Goal: Task Accomplishment & Management: Manage account settings

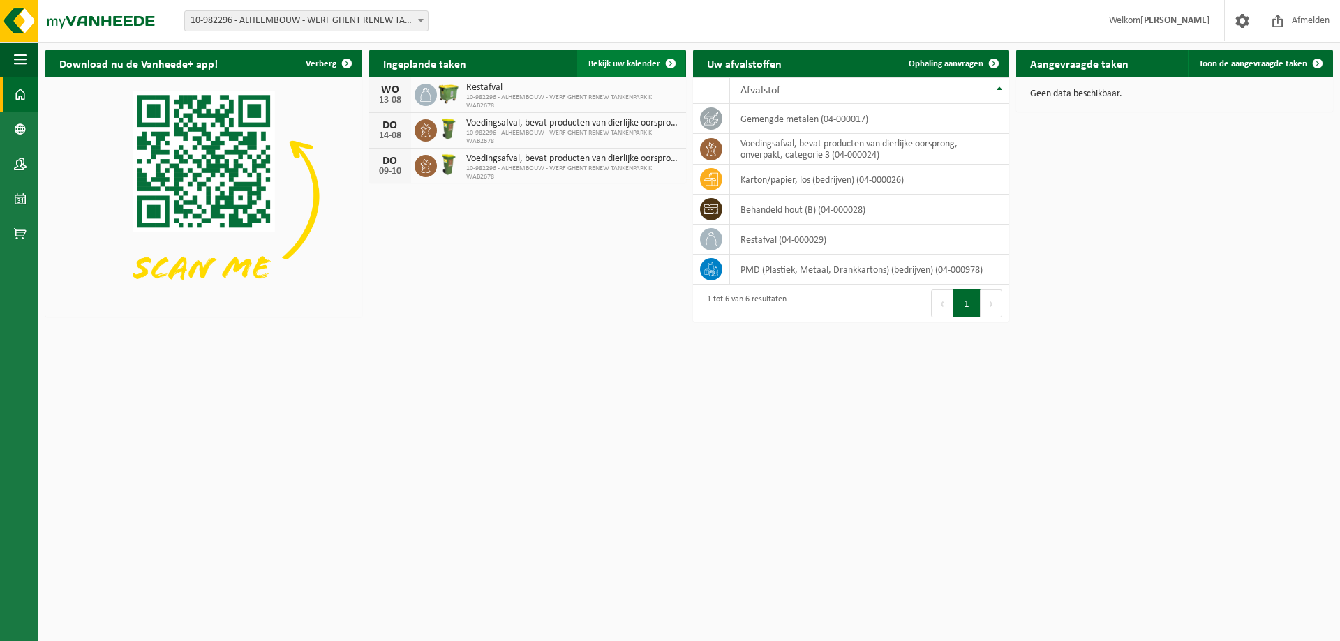
click at [650, 63] on span "Bekijk uw kalender" at bounding box center [624, 63] width 72 height 9
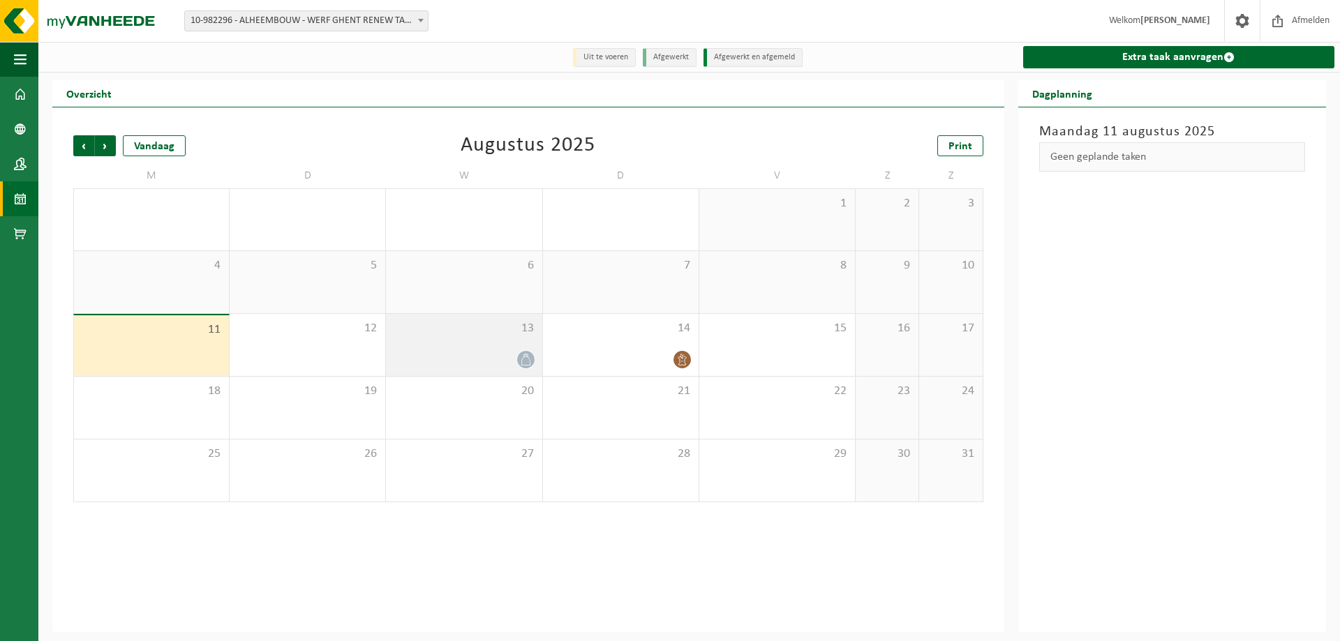
click at [510, 341] on div "13" at bounding box center [464, 345] width 156 height 62
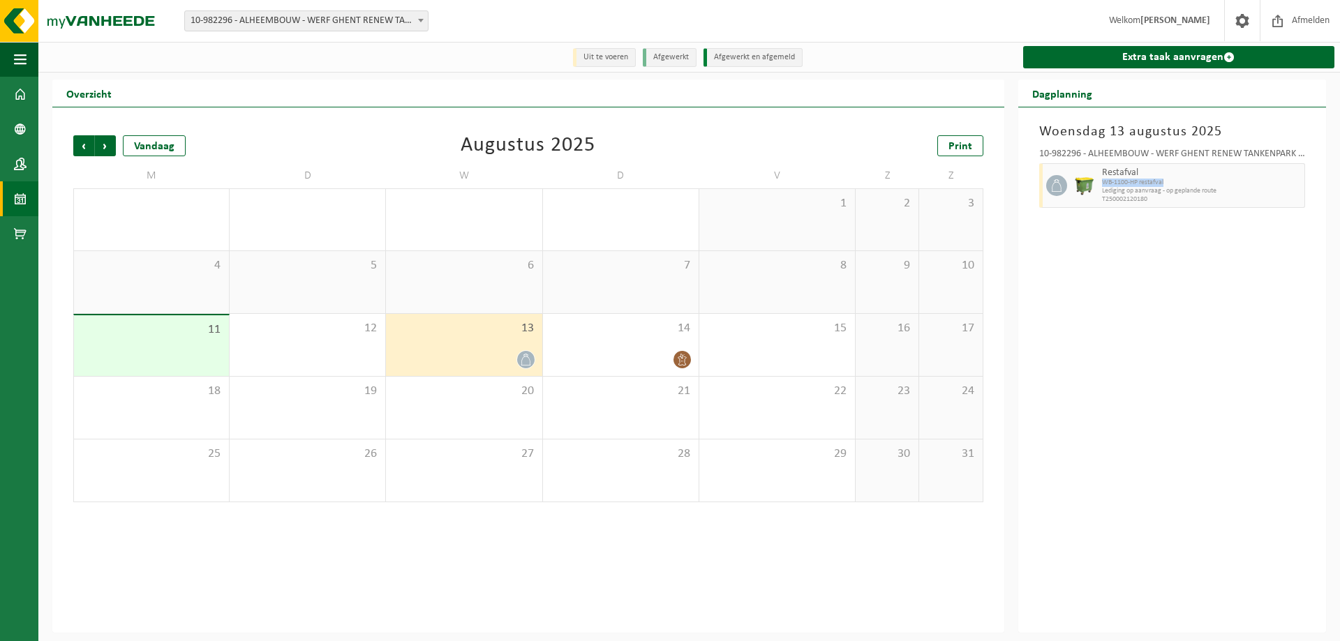
drag, startPoint x: 1310, startPoint y: 179, endPoint x: 1303, endPoint y: 183, distance: 9.1
click at [1303, 183] on div "10-982296 - ALHEEMBOUW - WERF GHENT RENEW TANKENPARK K WAB2678 - DESTELDONK Res…" at bounding box center [1172, 176] width 280 height 68
click at [1300, 183] on button "button" at bounding box center [1294, 185] width 21 height 45
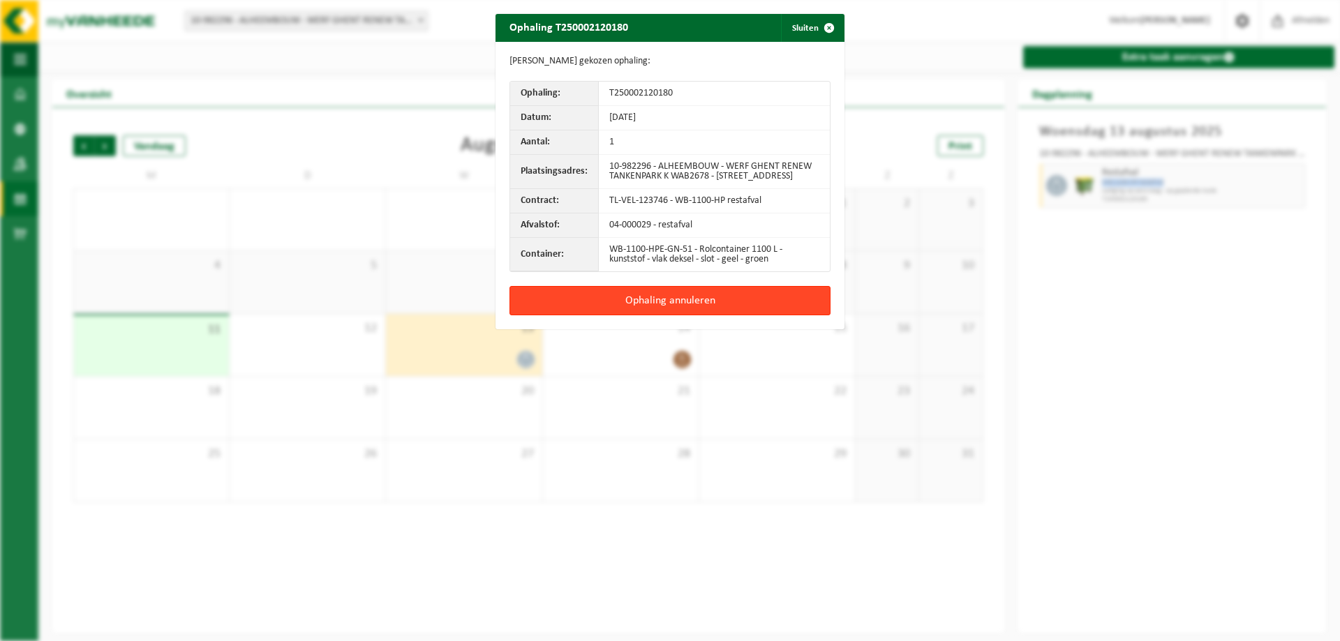
click at [675, 305] on button "Ophaling annuleren" at bounding box center [669, 300] width 321 height 29
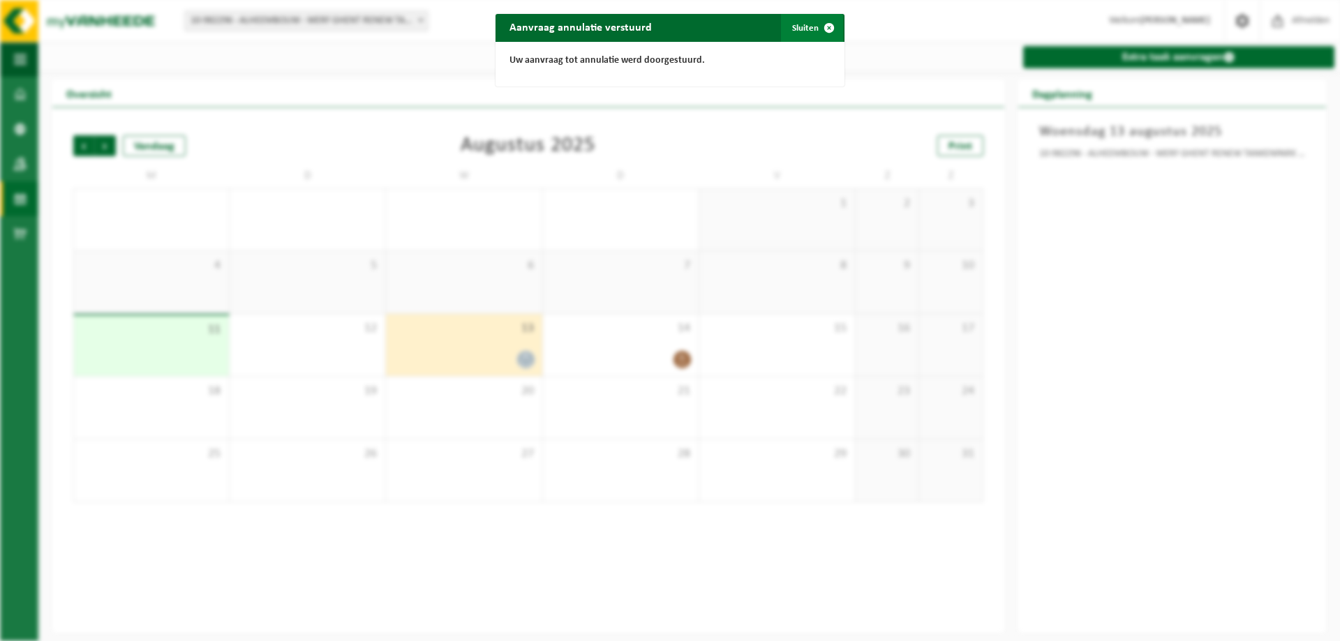
click at [819, 27] on span "button" at bounding box center [829, 28] width 28 height 28
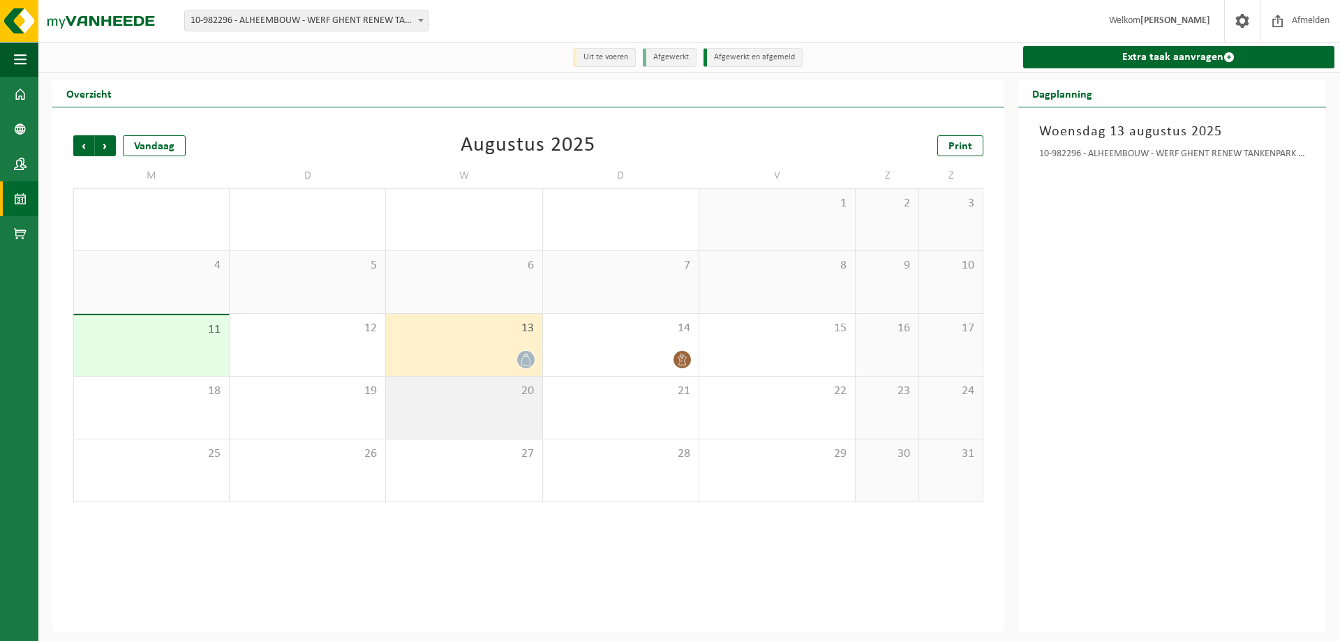
click at [507, 410] on div "20" at bounding box center [464, 408] width 156 height 62
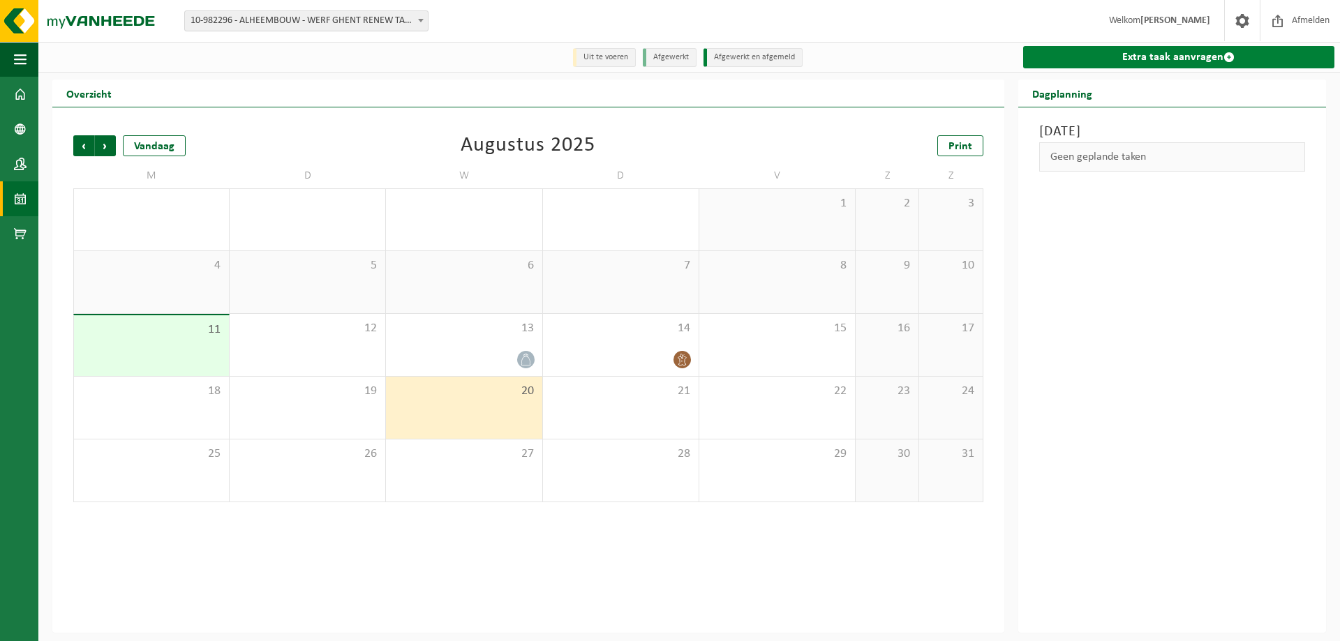
click at [1213, 53] on link "Extra taak aanvragen" at bounding box center [1178, 57] width 311 height 22
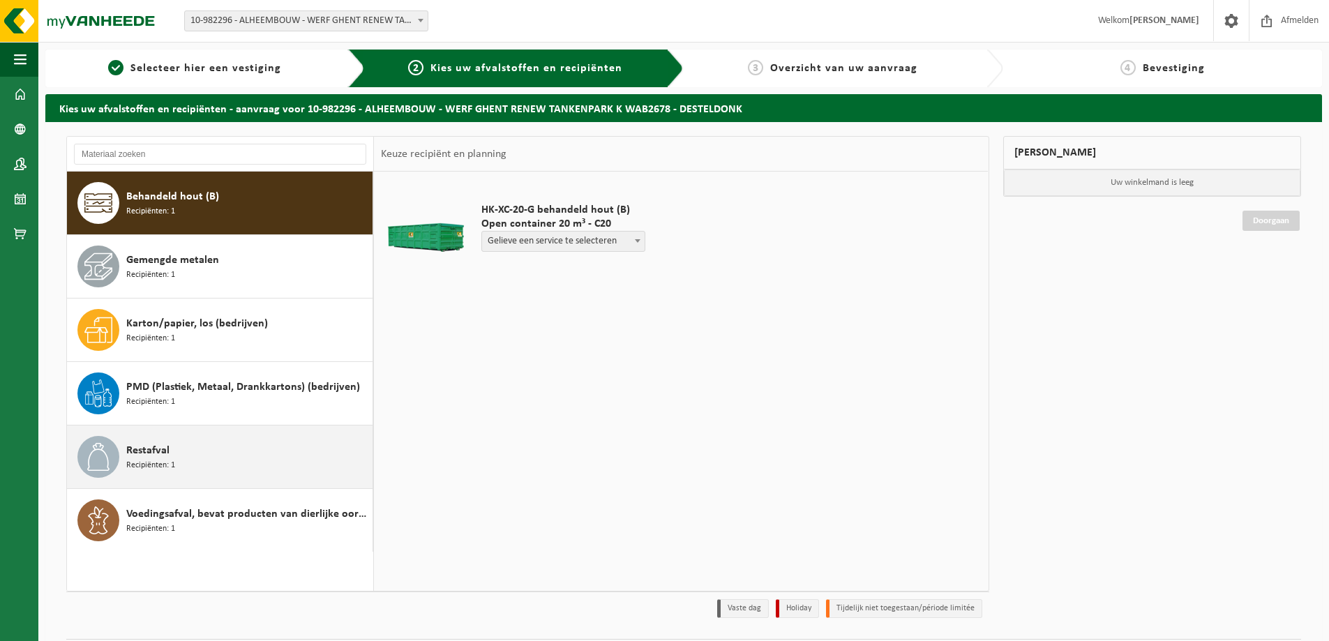
click at [206, 452] on div "Restafval Recipiënten: 1" at bounding box center [247, 457] width 243 height 42
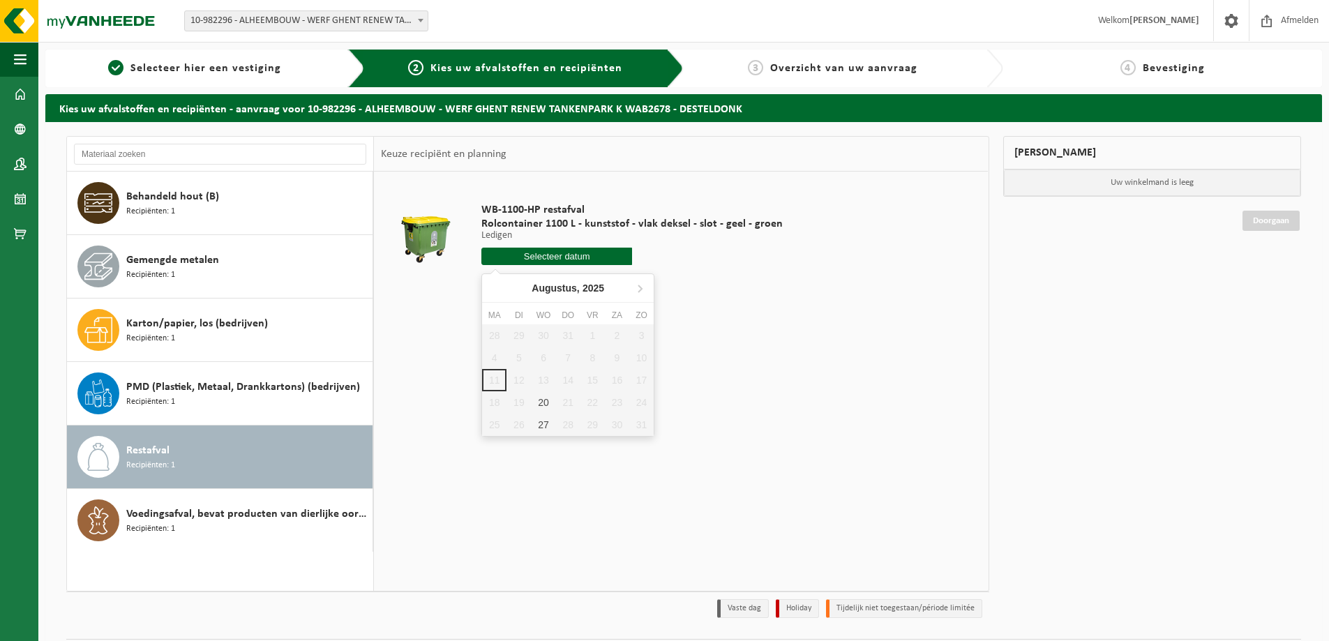
click at [553, 257] on input "text" at bounding box center [556, 256] width 151 height 17
click at [543, 424] on div "27" at bounding box center [543, 425] width 24 height 22
type input "Van 2025-08-27"
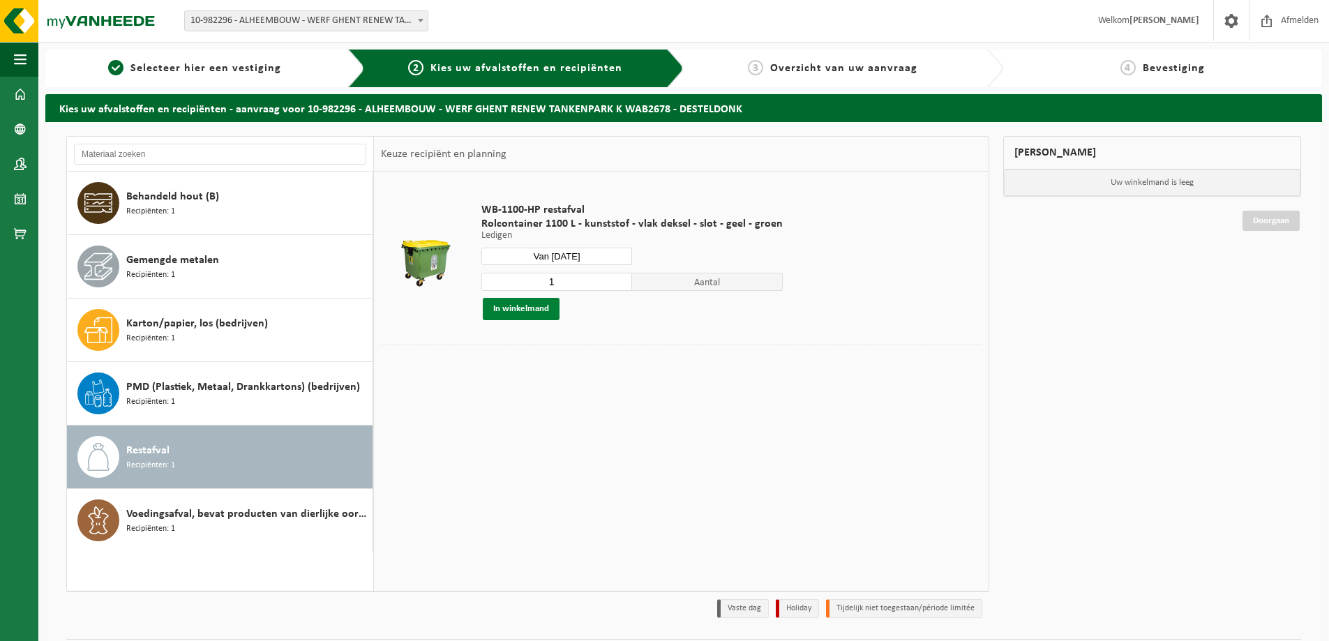
click at [525, 309] on button "In winkelmand" at bounding box center [521, 309] width 77 height 22
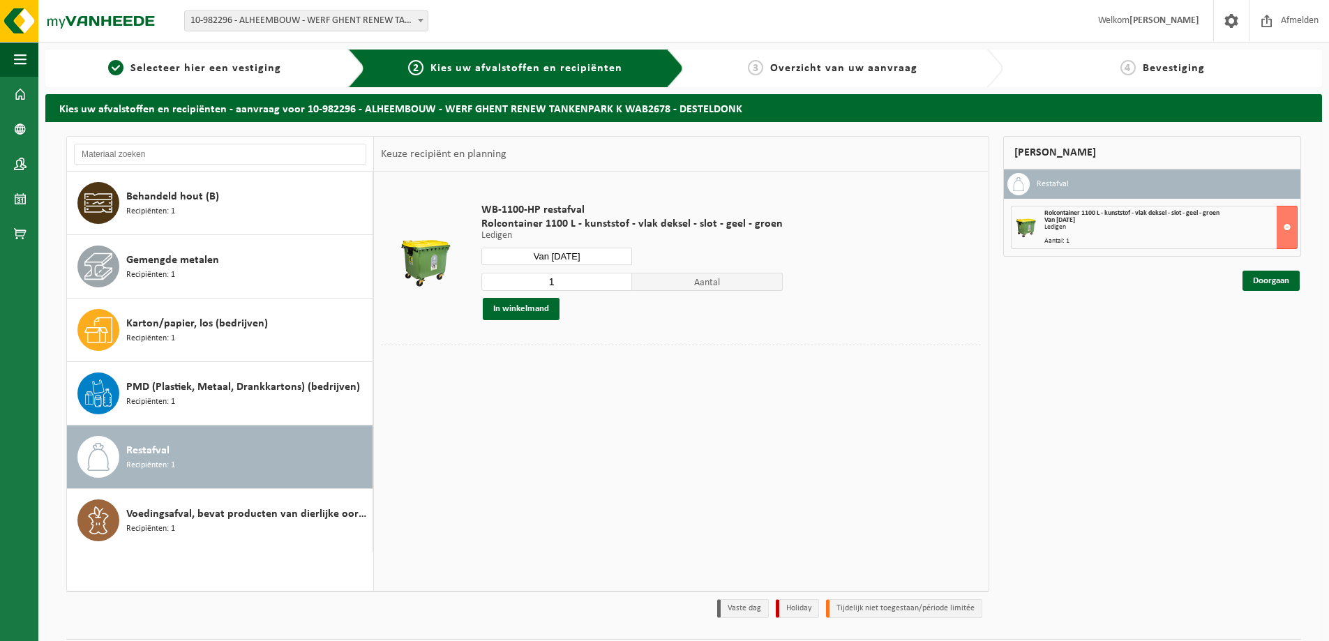
click at [227, 456] on div "Restafval Recipiënten: 1" at bounding box center [247, 457] width 243 height 42
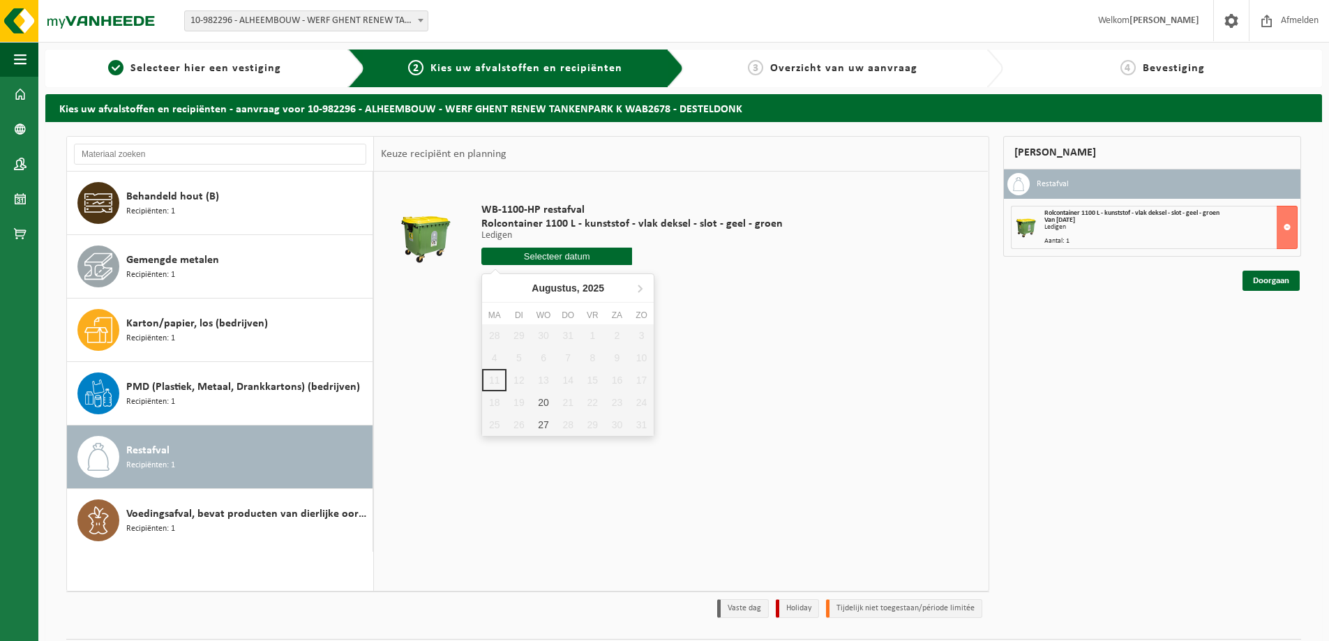
click at [564, 258] on input "text" at bounding box center [556, 256] width 151 height 17
click at [640, 287] on icon at bounding box center [639, 288] width 3 height 7
click at [543, 393] on div "24" at bounding box center [543, 402] width 24 height 22
type input "Van 2025-09-24"
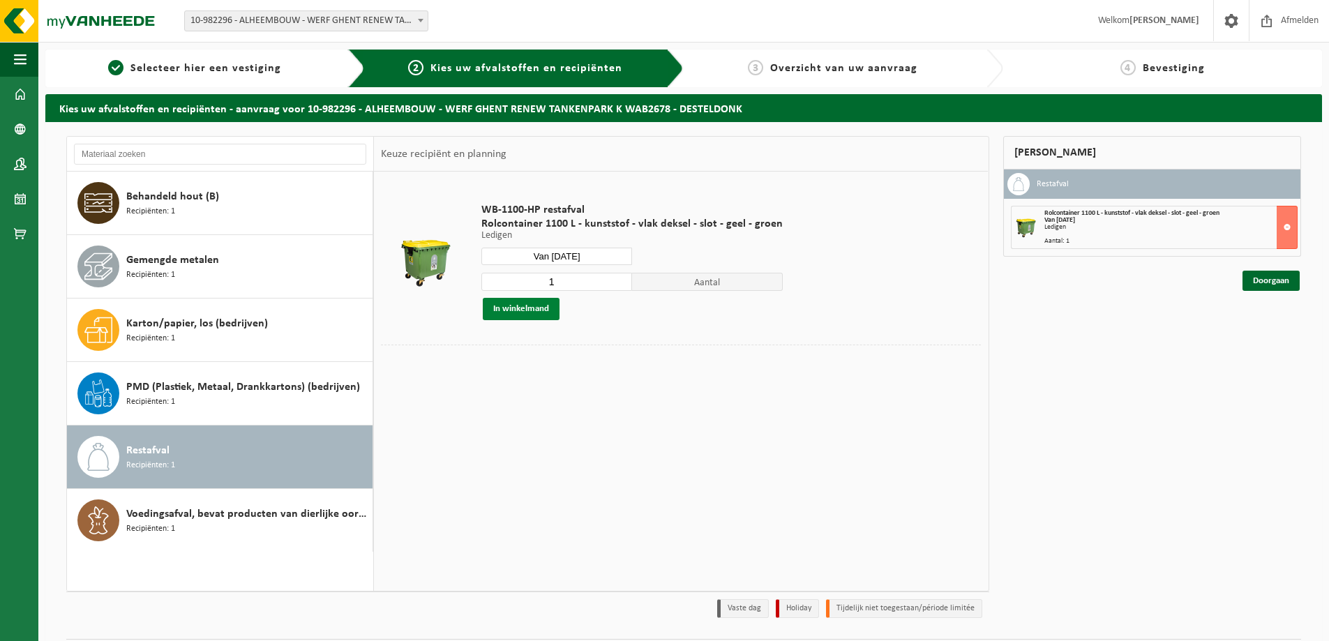
click at [536, 308] on button "In winkelmand" at bounding box center [521, 309] width 77 height 22
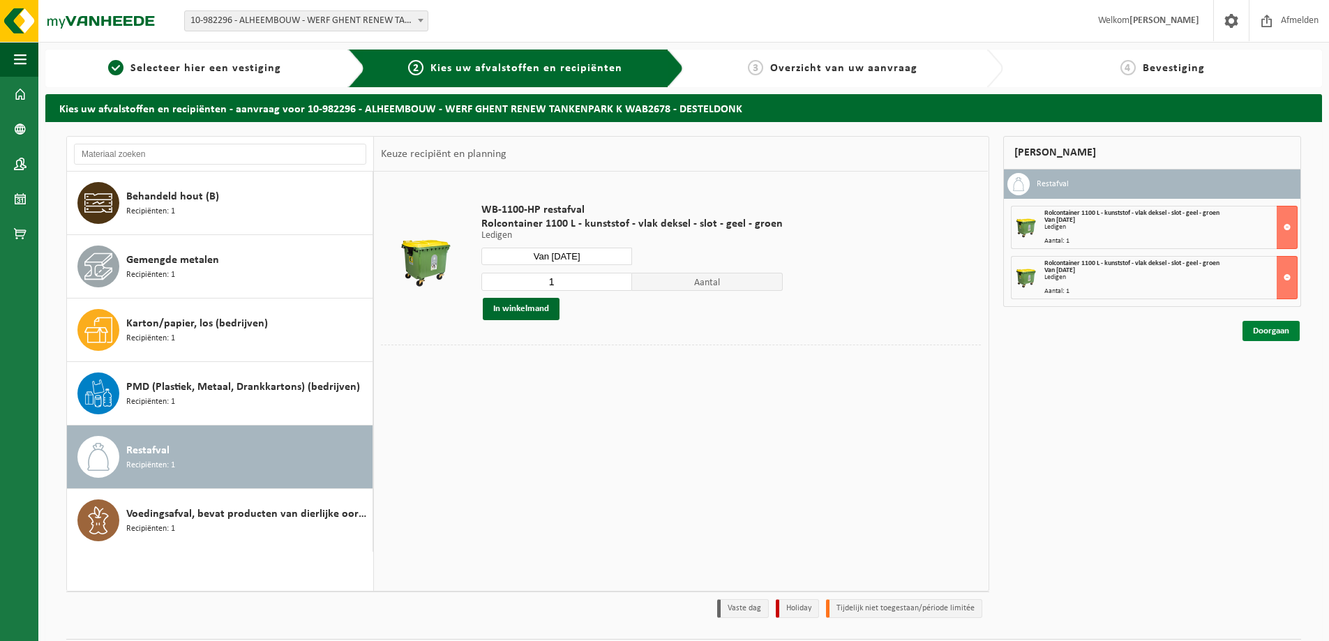
click at [1270, 333] on link "Doorgaan" at bounding box center [1271, 331] width 57 height 20
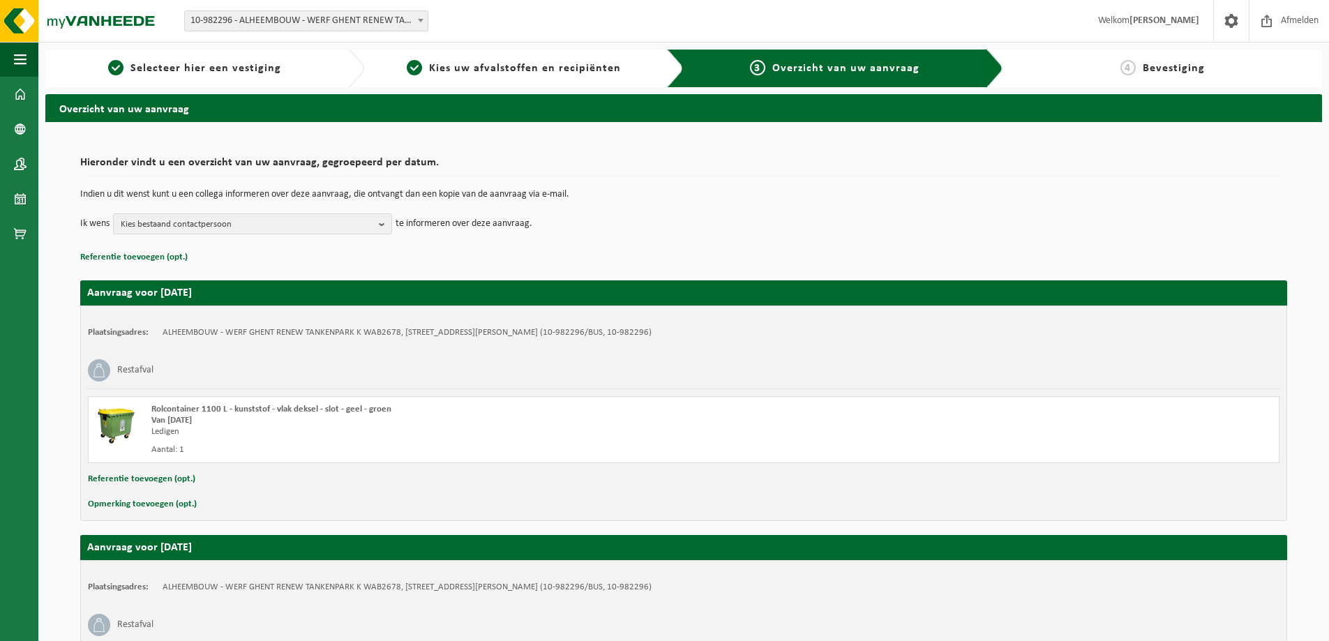
scroll to position [205, 0]
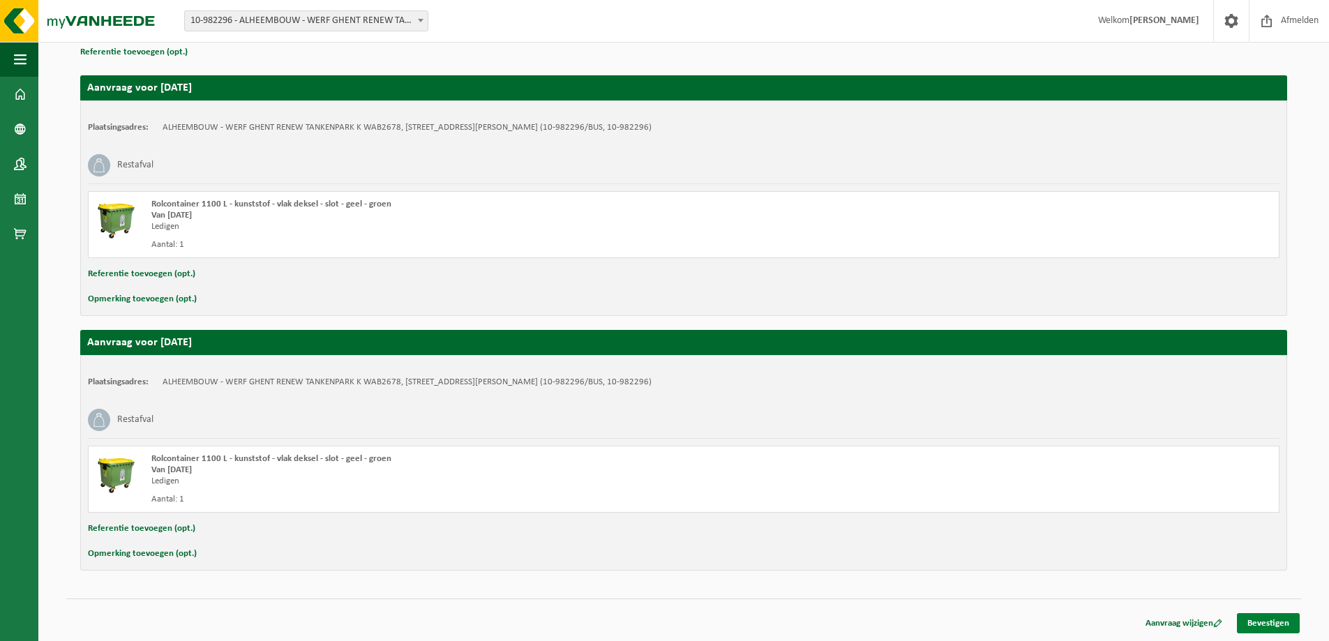
click at [1263, 620] on link "Bevestigen" at bounding box center [1268, 623] width 63 height 20
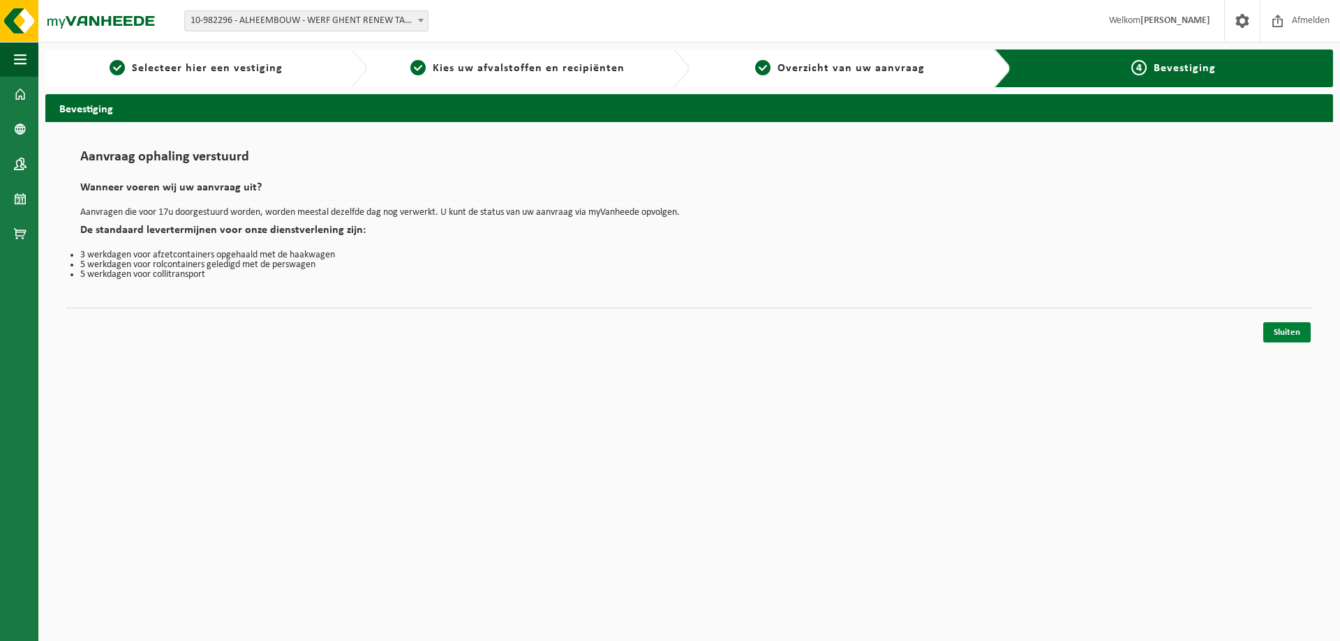
click at [1290, 336] on link "Sluiten" at bounding box center [1286, 332] width 47 height 20
